Goal: Ask a question

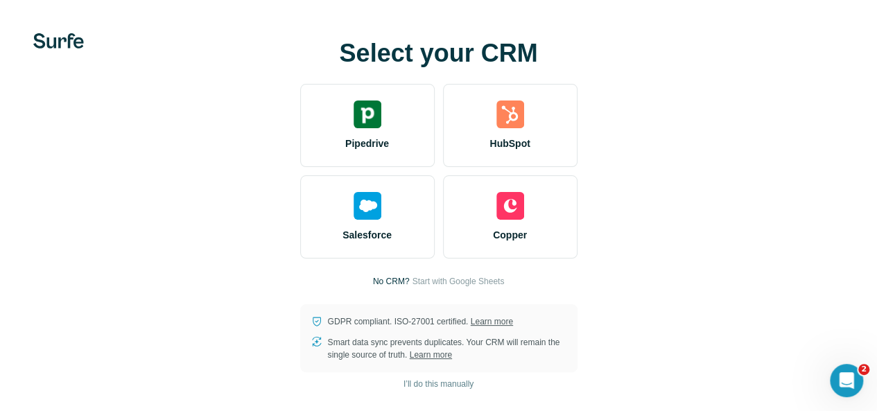
click at [0, 0] on video at bounding box center [0, 0] width 0 height 0
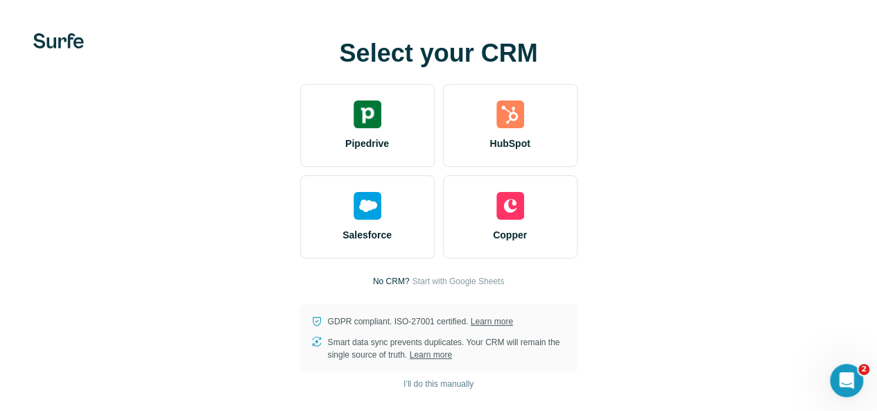
click at [0, 0] on video at bounding box center [0, 0] width 0 height 0
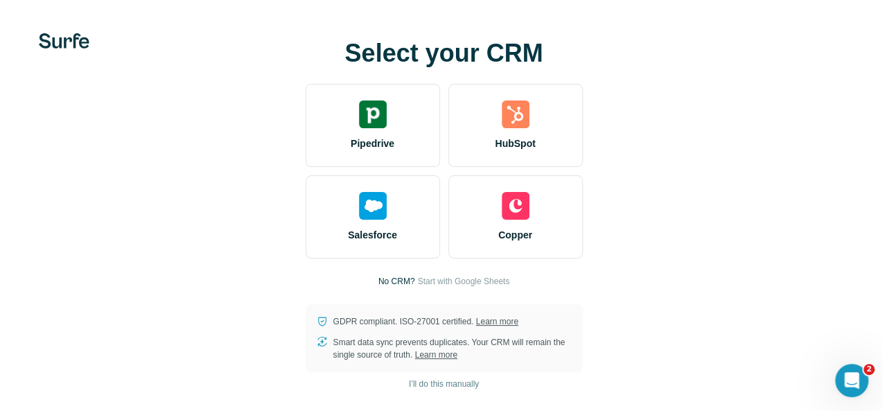
scroll to position [0, 0]
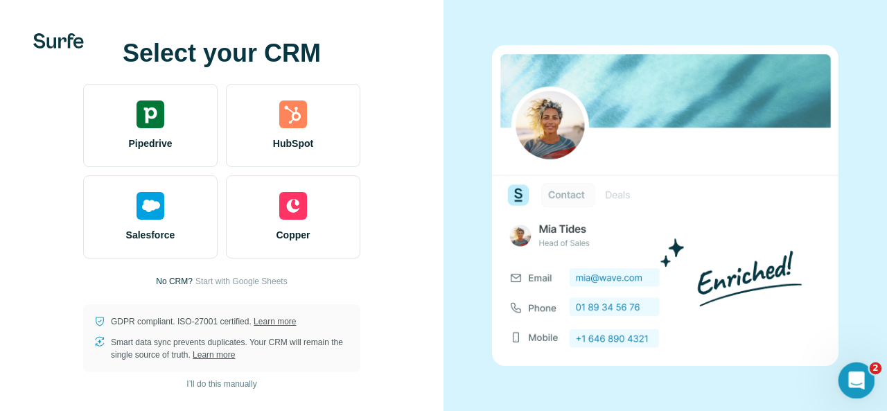
click at [847, 377] on icon "Open Intercom Messenger" at bounding box center [855, 378] width 23 height 23
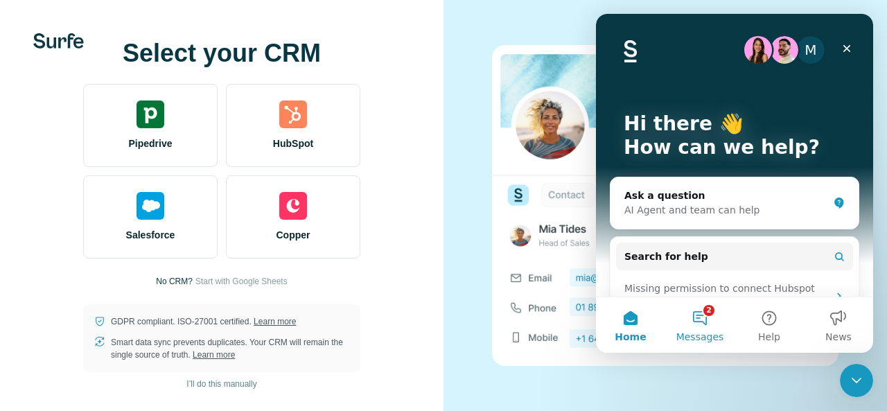
click at [700, 317] on button "2 Messages" at bounding box center [700, 324] width 69 height 55
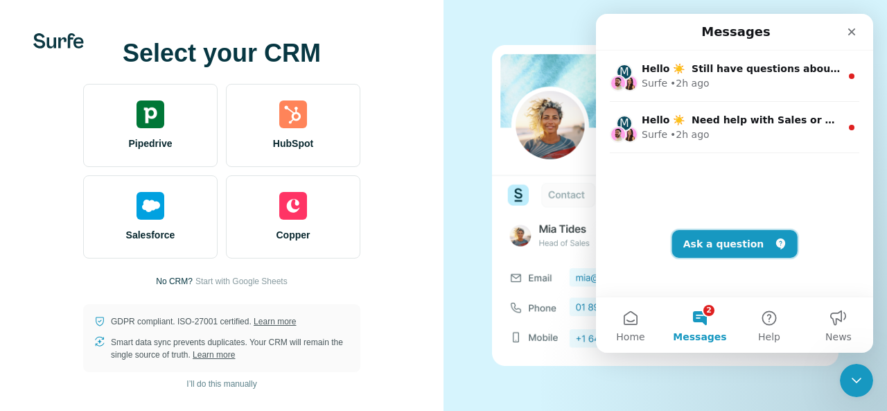
click at [702, 249] on button "Ask a question" at bounding box center [734, 244] width 125 height 28
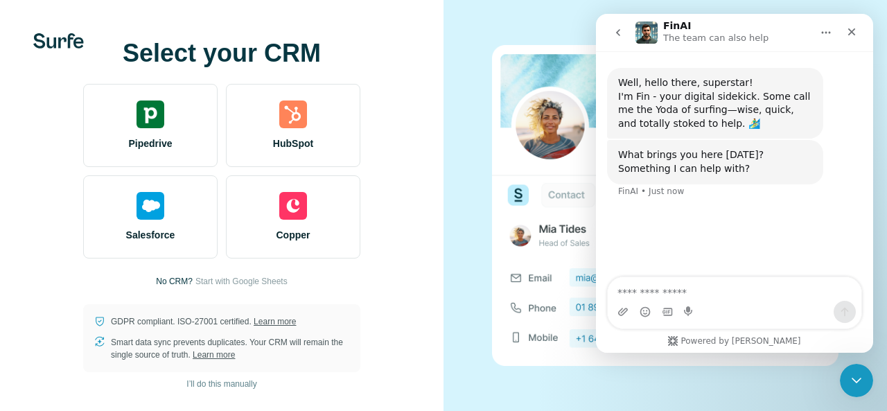
click at [667, 290] on textarea "Ask a question…" at bounding box center [735, 289] width 254 height 24
type textarea "**********"
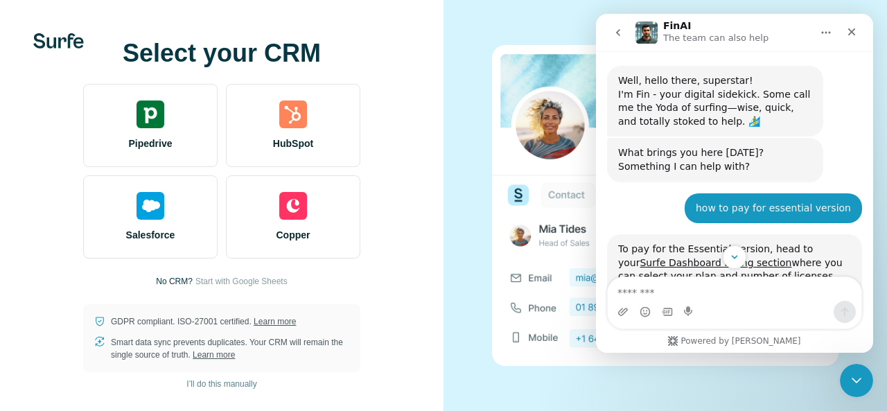
click at [688, 263] on div "Intercom messenger" at bounding box center [734, 257] width 277 height 24
click at [681, 260] on div "Intercom messenger" at bounding box center [734, 257] width 277 height 24
click at [679, 262] on div "Intercom messenger" at bounding box center [734, 257] width 277 height 24
click at [678, 262] on div "Intercom messenger" at bounding box center [734, 257] width 277 height 24
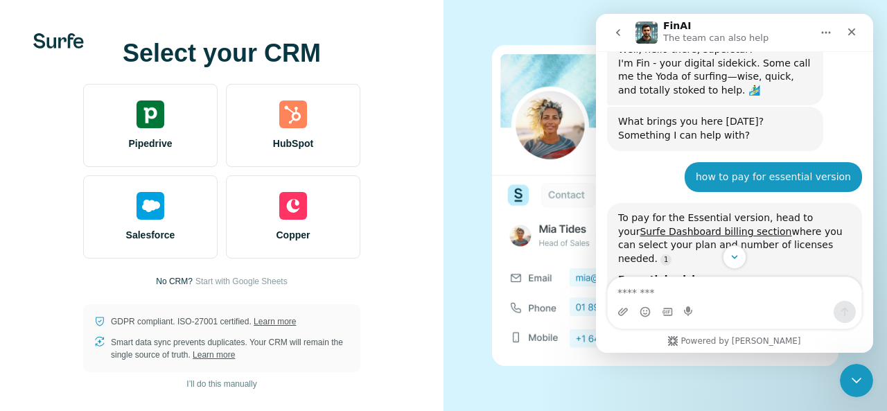
scroll to position [66, 0]
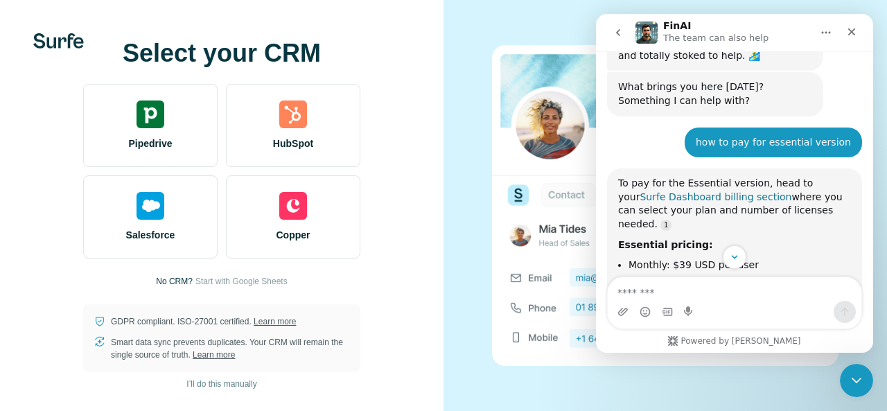
click at [663, 197] on link "Surfe Dashboard billing section" at bounding box center [716, 196] width 152 height 11
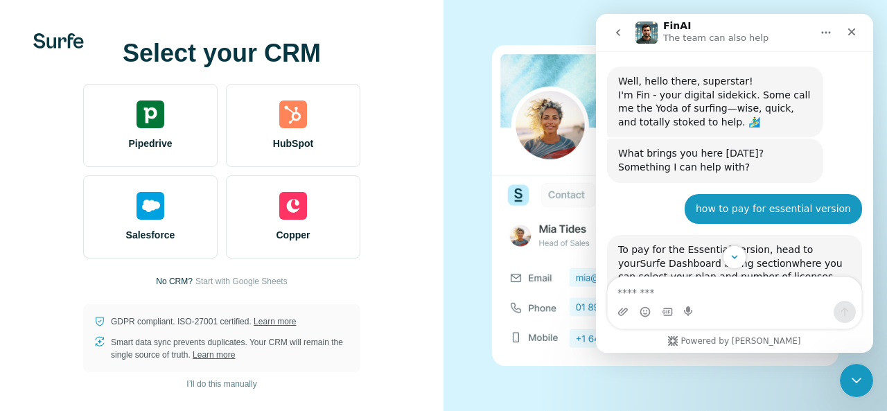
scroll to position [139, 0]
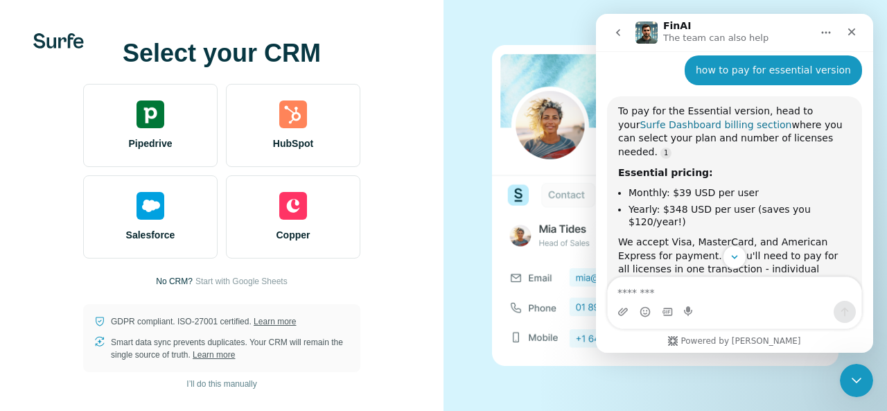
click at [686, 125] on link "Surfe Dashboard billing section" at bounding box center [716, 124] width 152 height 11
